Goal: Navigation & Orientation: Find specific page/section

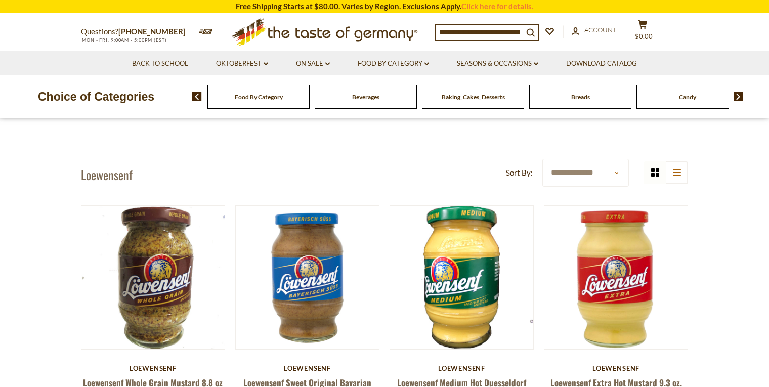
click at [256, 102] on div "Food By Category" at bounding box center [258, 97] width 102 height 24
click at [261, 98] on span "Food By Category" at bounding box center [259, 97] width 48 height 8
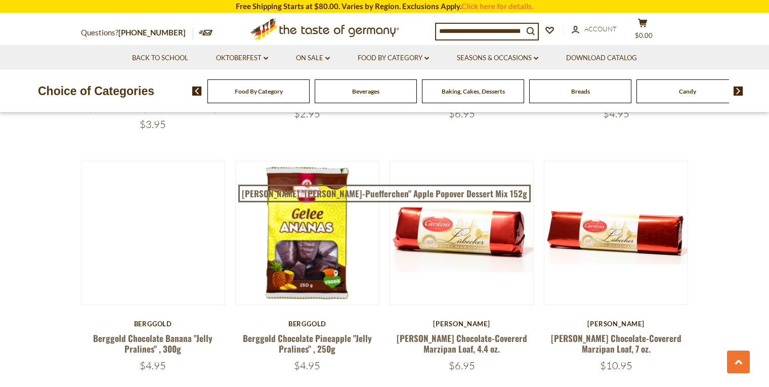
scroll to position [748, 0]
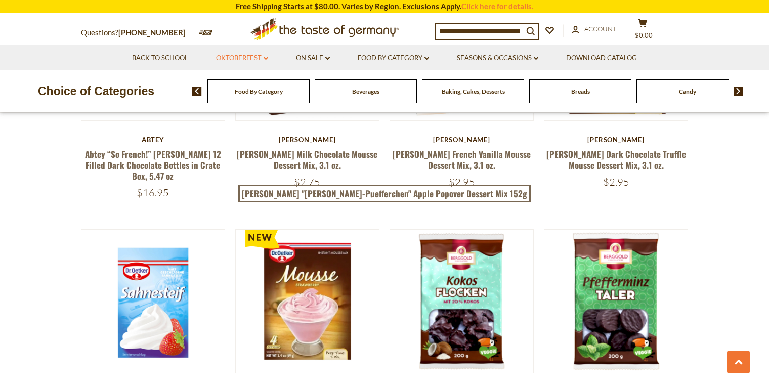
click at [264, 59] on icon at bounding box center [266, 58] width 5 height 3
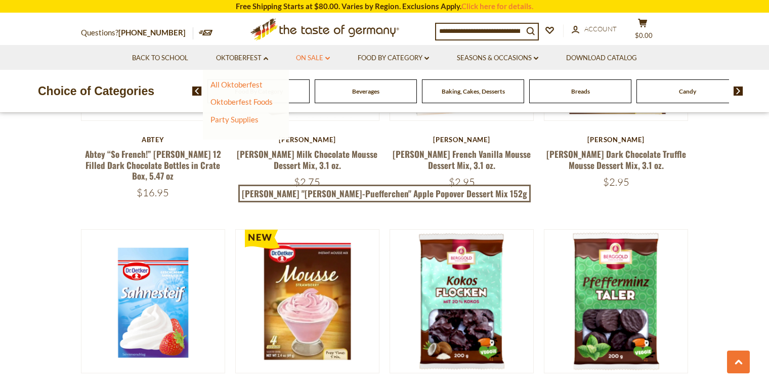
click at [325, 60] on link "On Sale dropdown_arrow" at bounding box center [313, 58] width 34 height 11
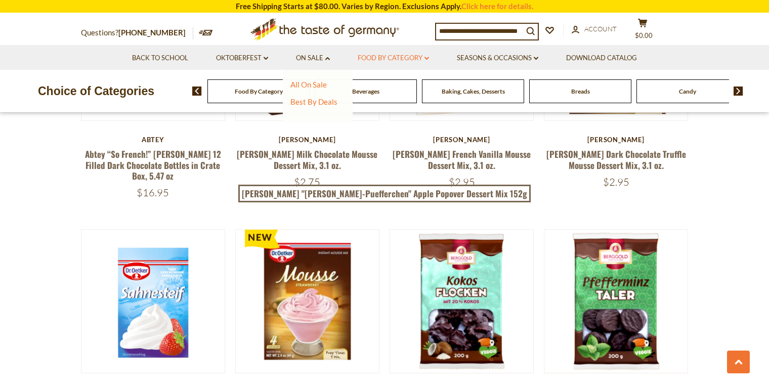
click at [425, 60] on link "Food By Category dropdown_arrow" at bounding box center [393, 58] width 71 height 11
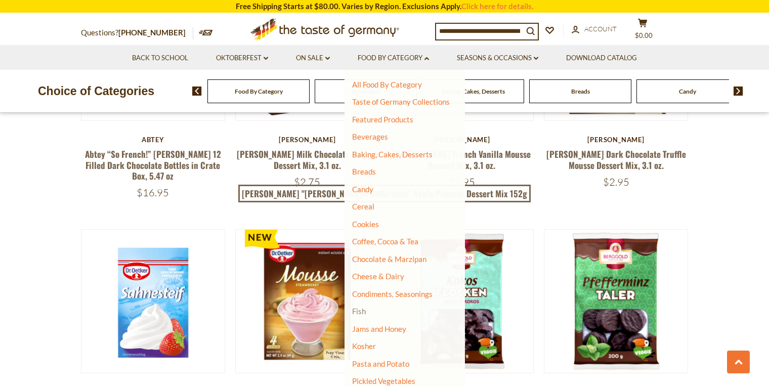
click at [363, 315] on link "Fish" at bounding box center [359, 311] width 14 height 9
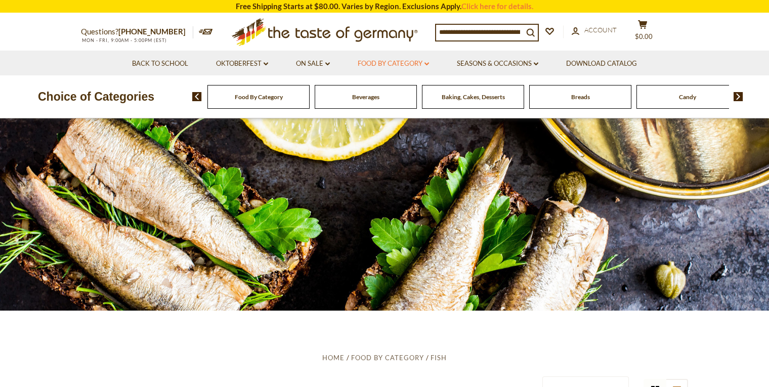
click at [426, 66] on icon "dropdown_arrow" at bounding box center [426, 64] width 5 height 4
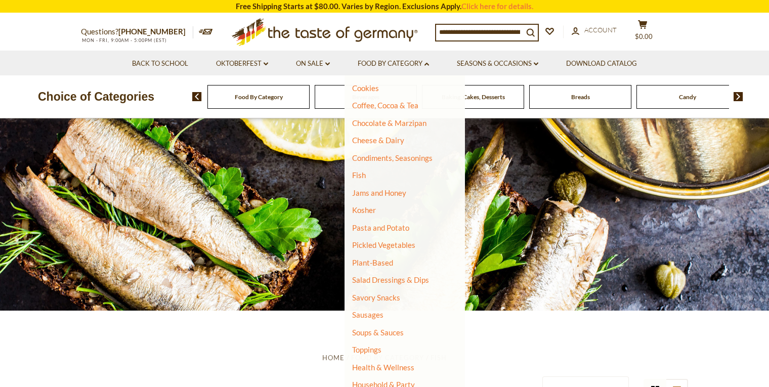
scroll to position [158, 0]
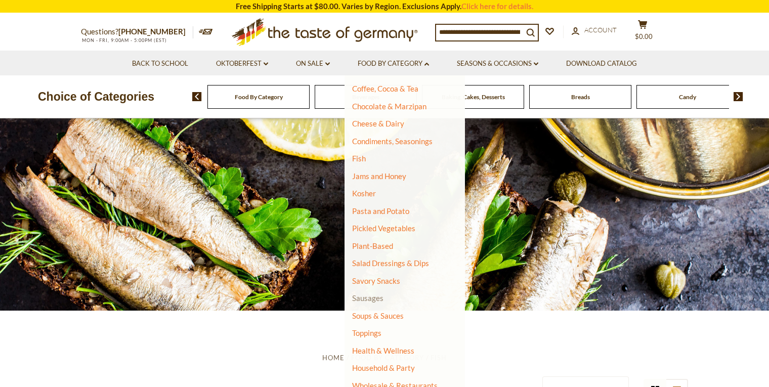
click at [376, 299] on link "Sausages" at bounding box center [367, 297] width 31 height 9
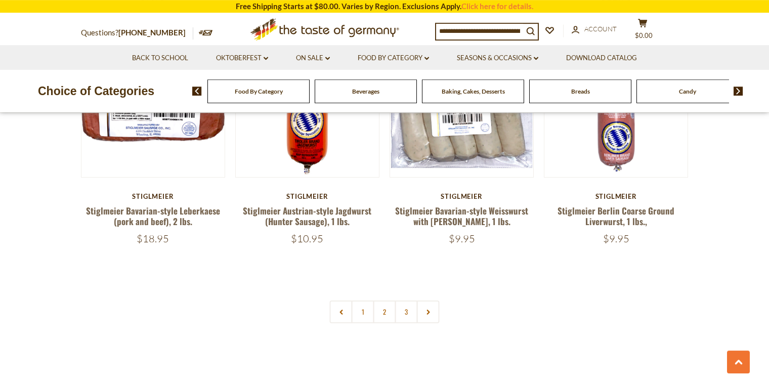
scroll to position [2403, 0]
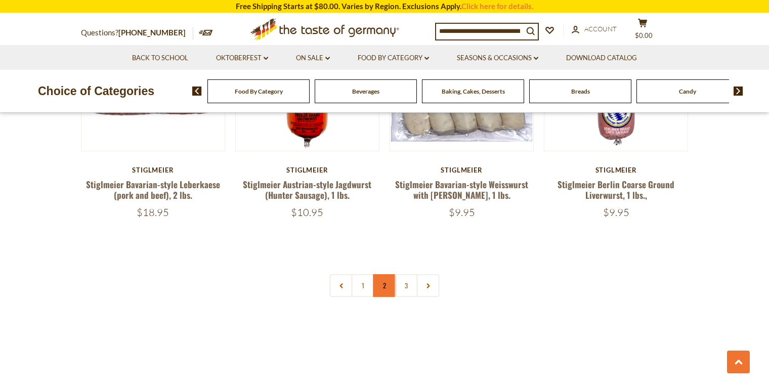
click at [387, 274] on link "2" at bounding box center [384, 285] width 23 height 23
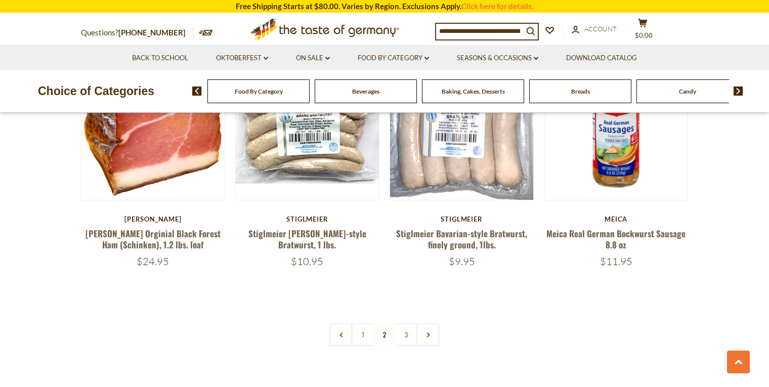
scroll to position [2299, 0]
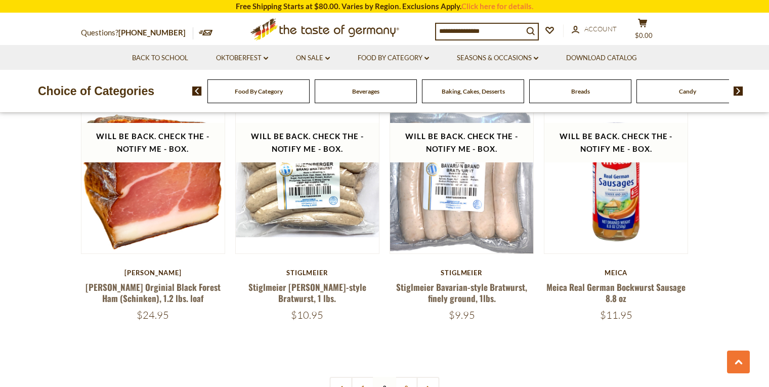
click at [385, 377] on nav "1 2 3" at bounding box center [385, 388] width 110 height 23
click at [411, 377] on link "3" at bounding box center [406, 388] width 23 height 23
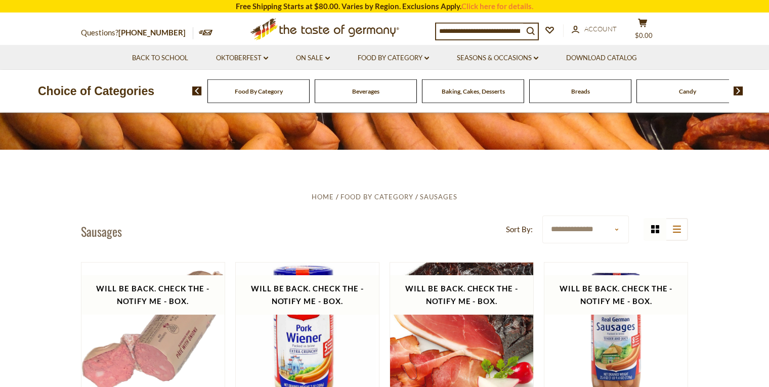
scroll to position [160, 0]
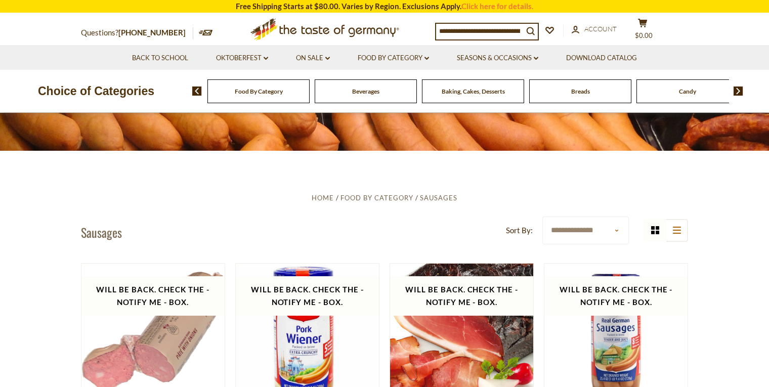
click at [363, 93] on span "Beverages" at bounding box center [365, 91] width 27 height 8
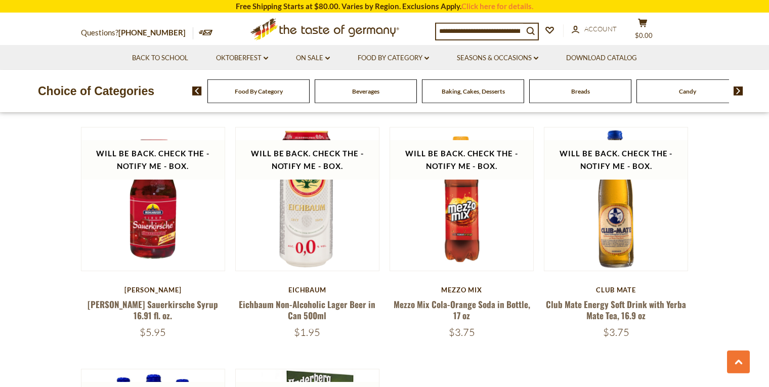
scroll to position [1762, 0]
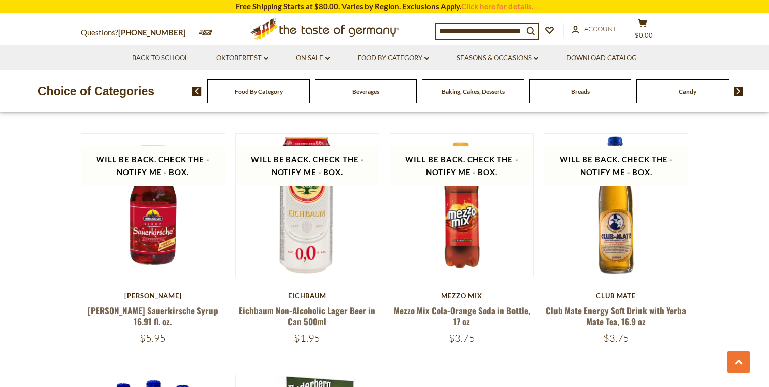
click at [310, 96] on div "Breads" at bounding box center [258, 91] width 102 height 24
click at [579, 94] on span "Breads" at bounding box center [580, 91] width 19 height 8
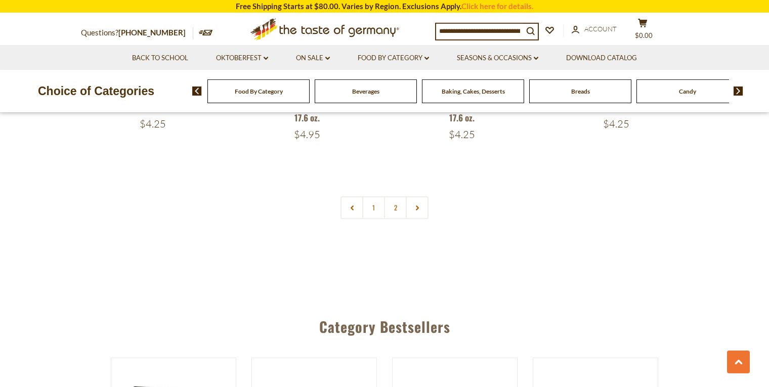
scroll to position [2457, 0]
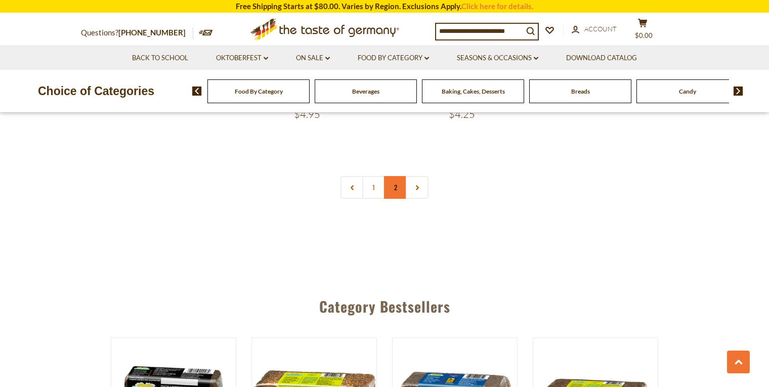
click at [391, 187] on link "2" at bounding box center [395, 187] width 23 height 23
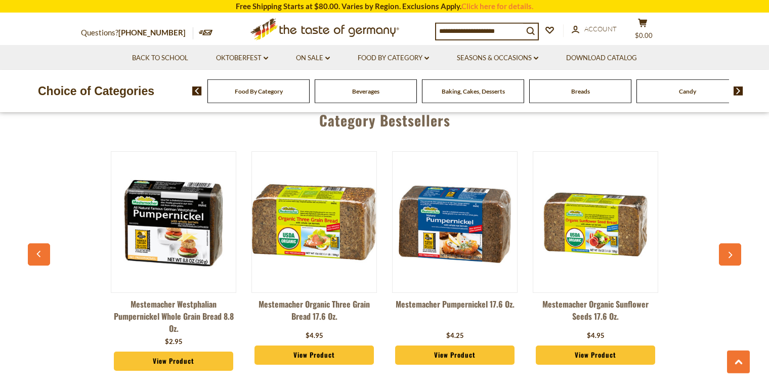
scroll to position [1871, 0]
